Goal: Go to known website: Access a specific website the user already knows

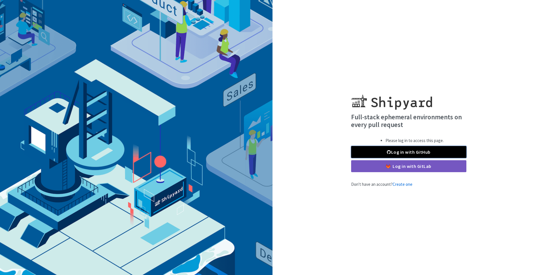
click at [420, 150] on link "Log in with GitHub" at bounding box center [408, 152] width 115 height 12
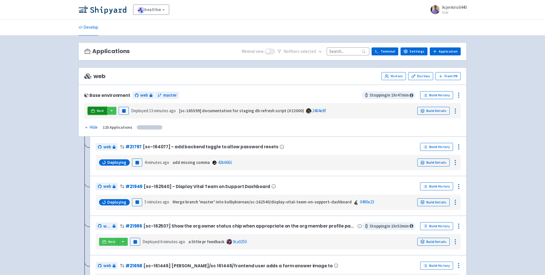
click at [93, 110] on icon at bounding box center [93, 111] width 4 height 4
